Goal: Find specific page/section: Locate a particular part of the current website

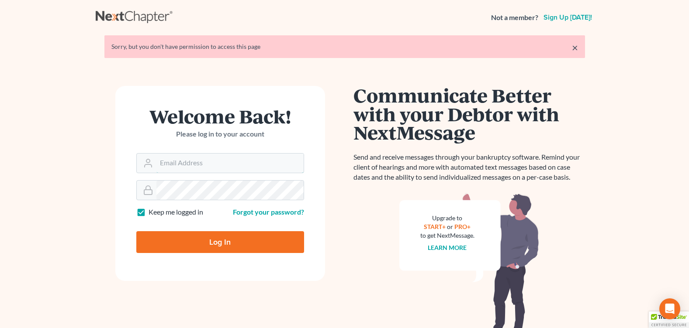
type input "courtney@brandonlawyer.com"
click at [227, 252] on input "Log In" at bounding box center [220, 242] width 168 height 22
type input "Thinking..."
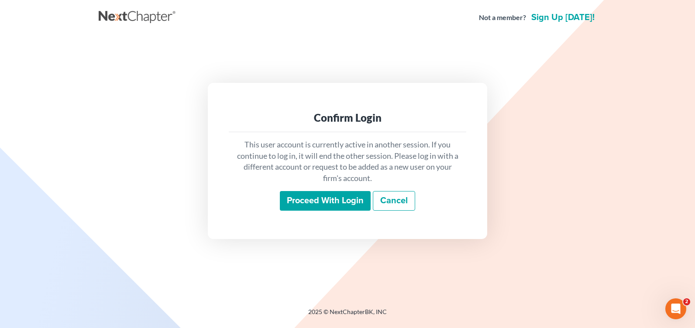
click at [316, 197] on input "Proceed with login" at bounding box center [325, 201] width 91 height 20
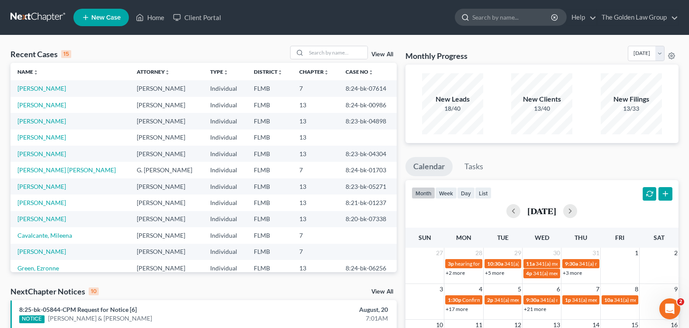
click at [482, 19] on input "search" at bounding box center [512, 17] width 80 height 16
click at [482, 18] on input "search" at bounding box center [512, 17] width 80 height 16
type input "[PERSON_NAME]"
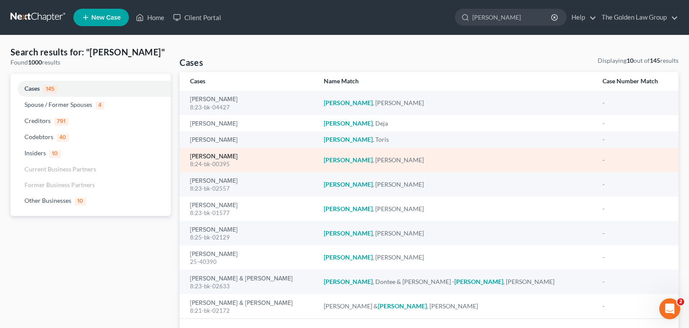
click at [200, 157] on link "[PERSON_NAME]" at bounding box center [214, 157] width 48 height 6
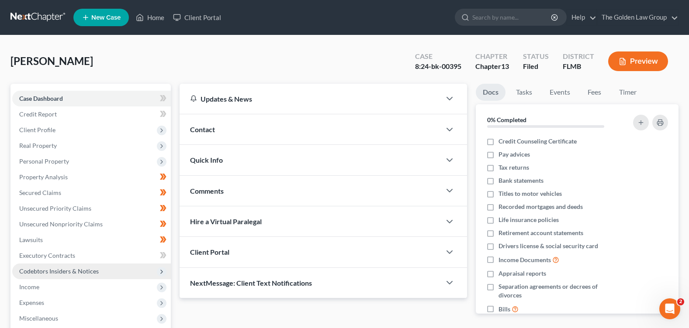
scroll to position [87, 0]
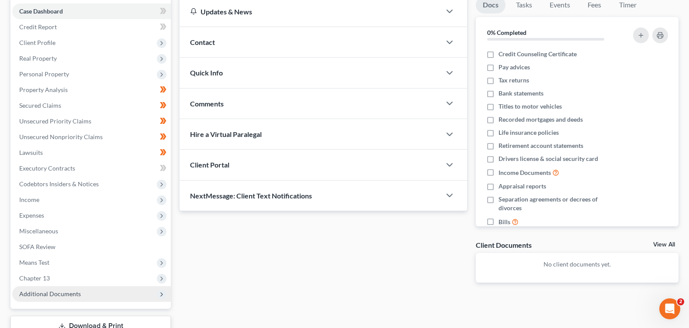
click at [53, 300] on span "Additional Documents" at bounding box center [91, 294] width 159 height 16
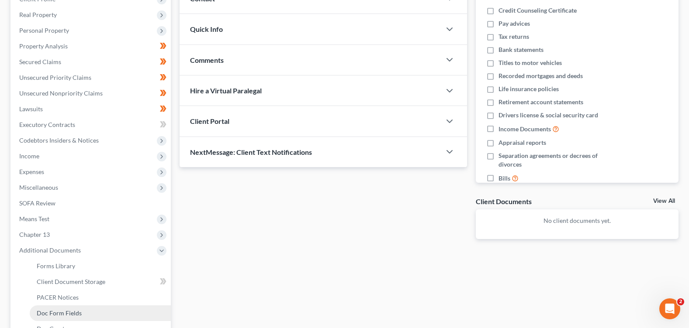
scroll to position [175, 0]
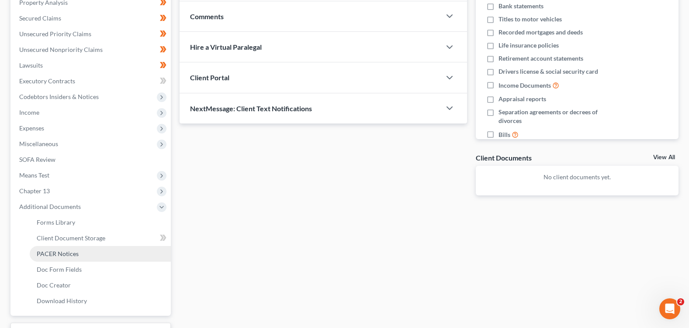
click at [79, 250] on link "PACER Notices" at bounding box center [100, 254] width 141 height 16
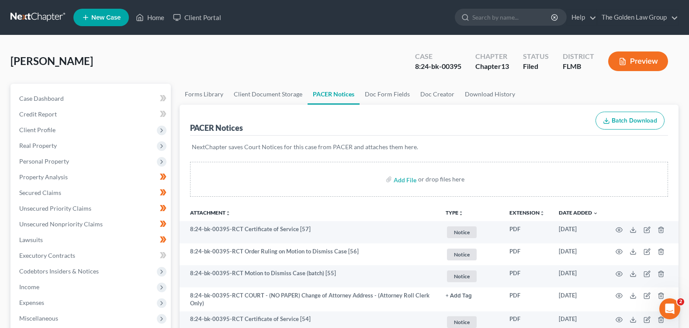
click at [362, 60] on div "[PERSON_NAME] Upgraded Case 8:24-bk-00395 Chapter Chapter 13 Status Filed Distr…" at bounding box center [344, 65] width 668 height 38
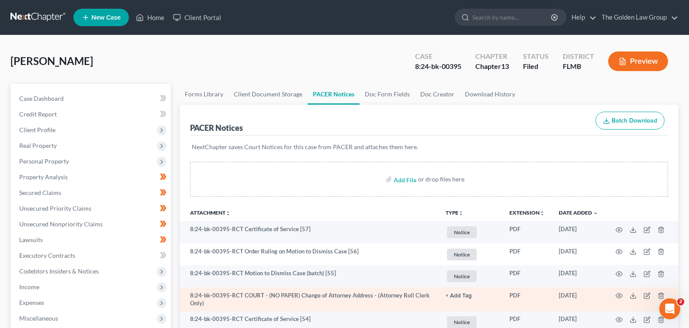
scroll to position [87, 0]
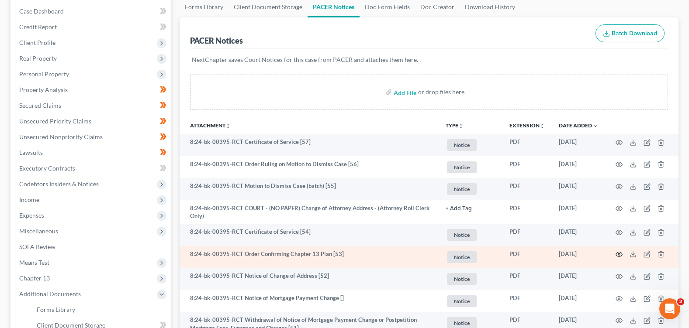
click at [617, 256] on icon "button" at bounding box center [619, 254] width 7 height 5
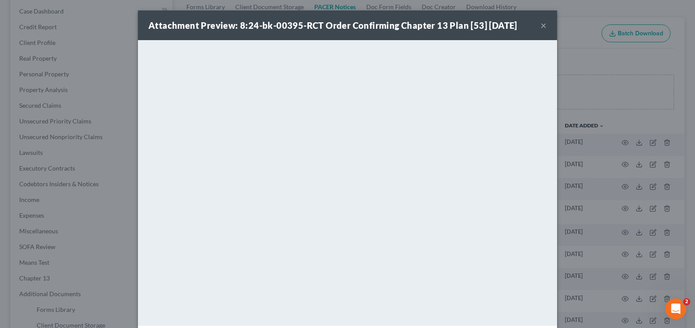
click at [541, 24] on button "×" at bounding box center [544, 25] width 6 height 10
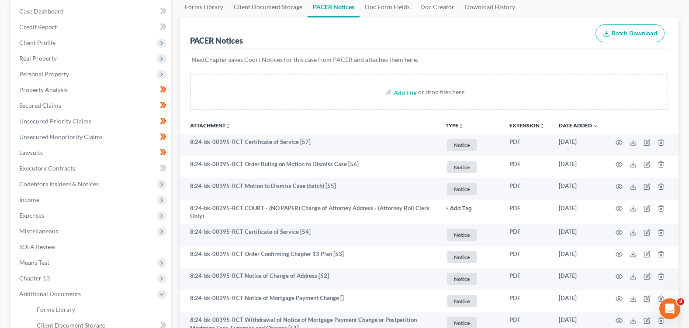
scroll to position [0, 0]
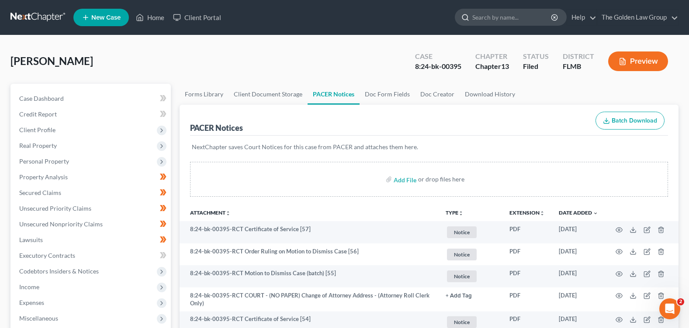
click at [492, 17] on input "search" at bounding box center [512, 17] width 80 height 16
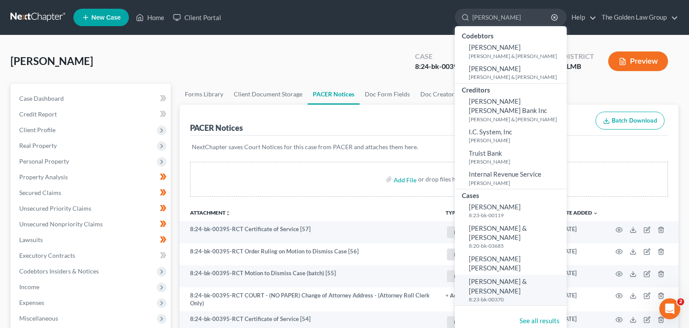
type input "[PERSON_NAME]"
click at [482, 278] on span "[PERSON_NAME] & [PERSON_NAME]" at bounding box center [498, 286] width 58 height 17
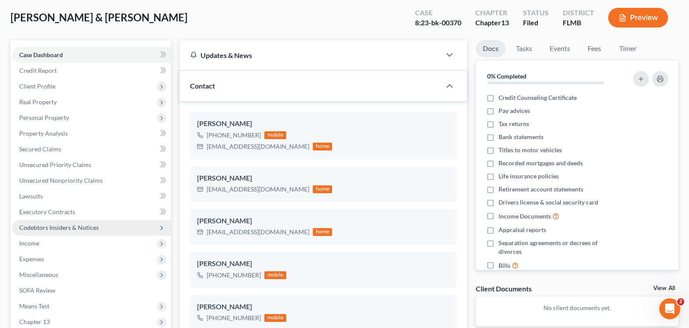
scroll to position [87, 0]
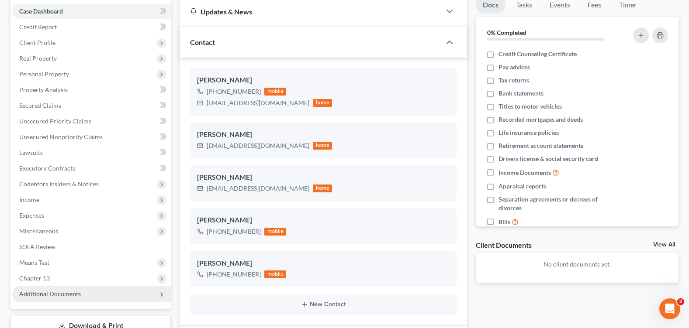
click at [72, 293] on span "Additional Documents" at bounding box center [50, 293] width 62 height 7
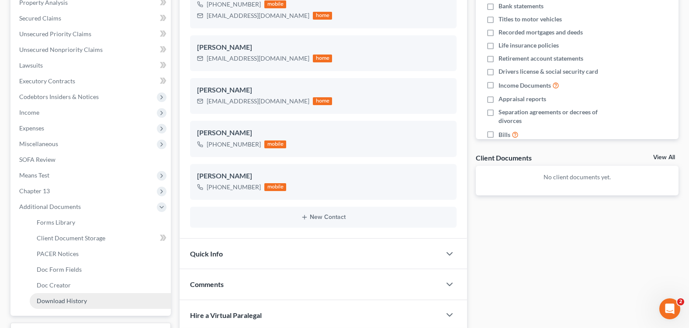
scroll to position [218, 0]
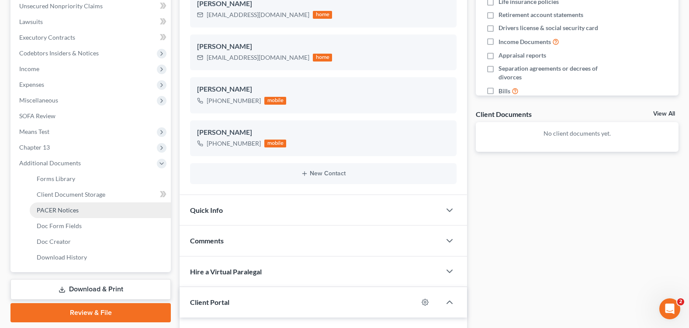
click at [66, 216] on link "PACER Notices" at bounding box center [100, 211] width 141 height 16
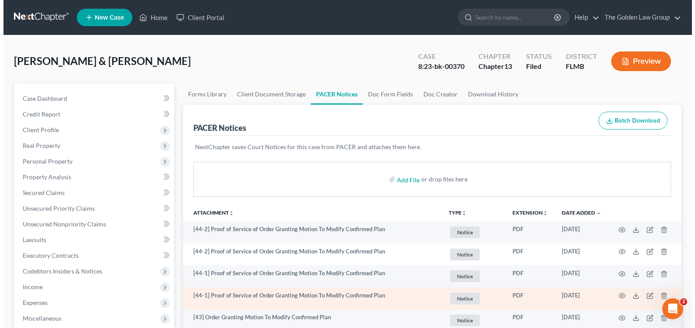
scroll to position [44, 0]
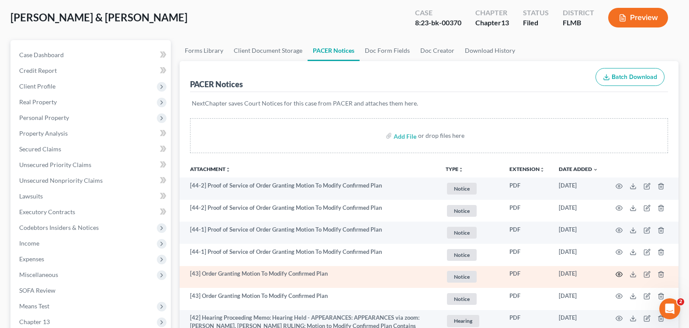
click at [620, 274] on circle "button" at bounding box center [619, 275] width 2 height 2
